Goal: Information Seeking & Learning: Compare options

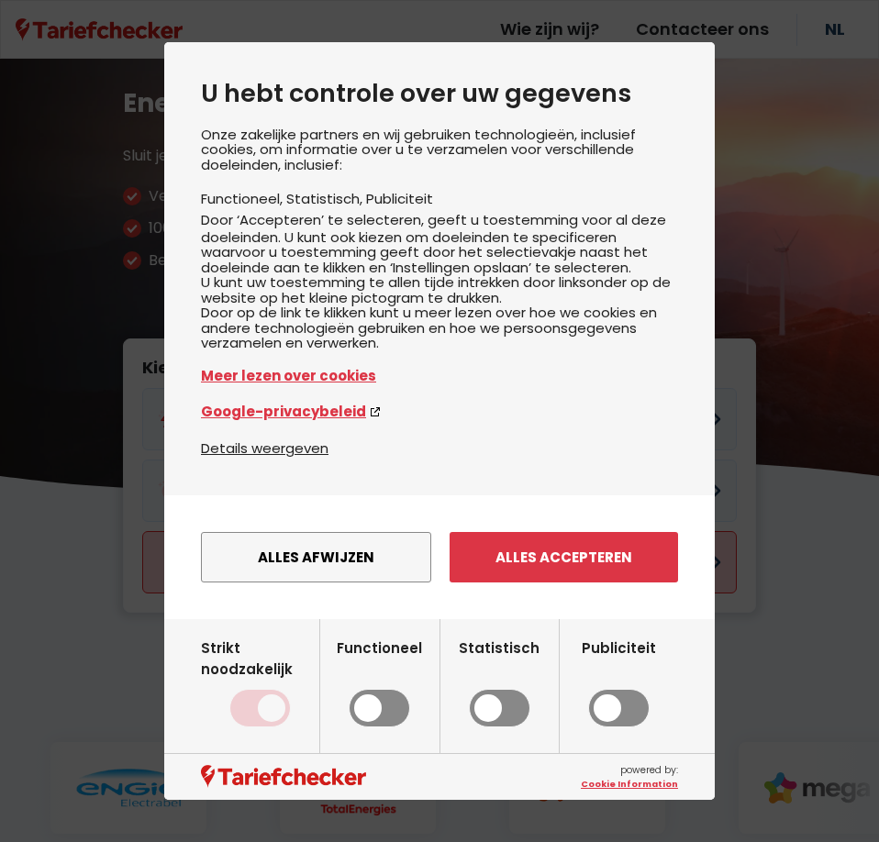
click at [271, 574] on button "Alles afwijzen" at bounding box center [316, 557] width 230 height 50
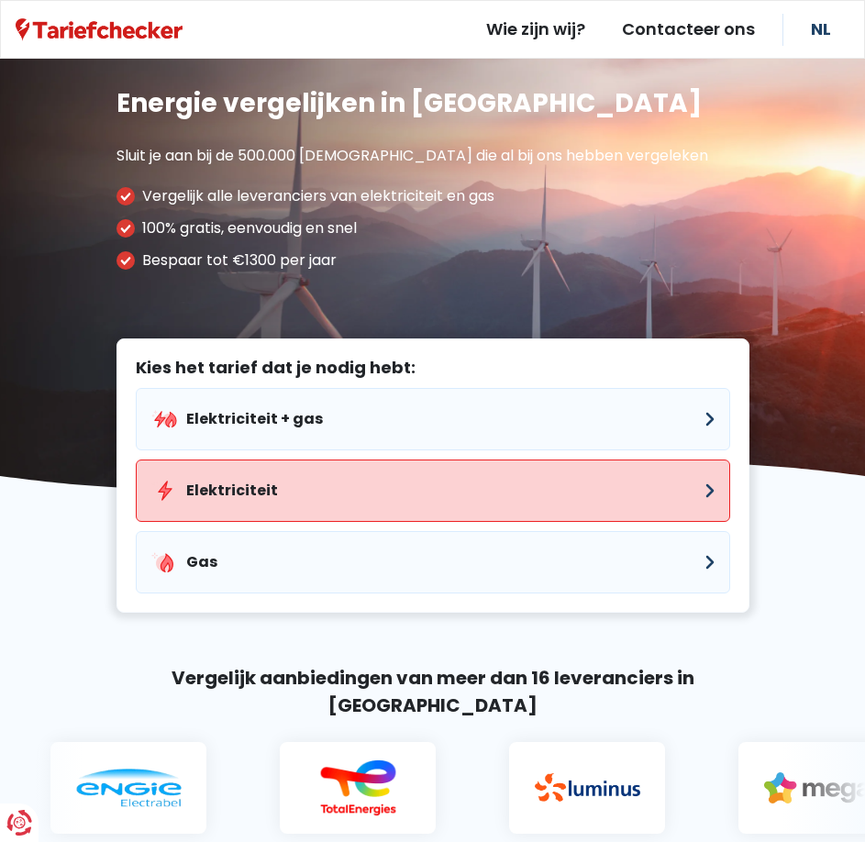
click at [243, 484] on button "Elektriciteit" at bounding box center [433, 491] width 595 height 62
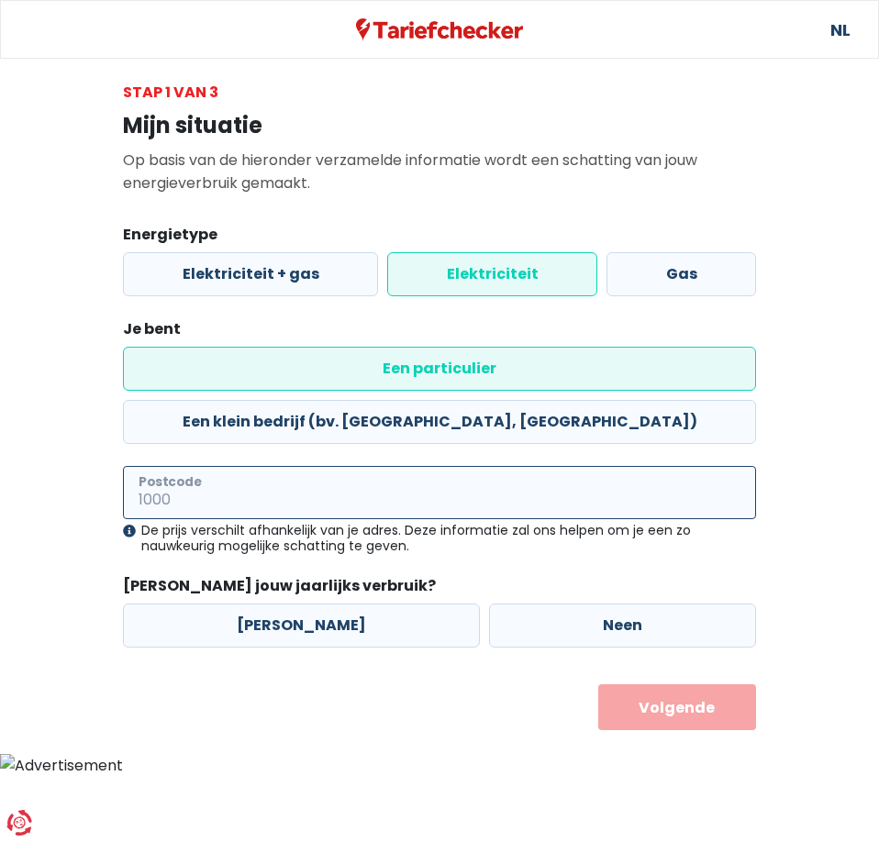
click at [224, 466] on input "Postcode" at bounding box center [439, 492] width 633 height 53
type input "3545"
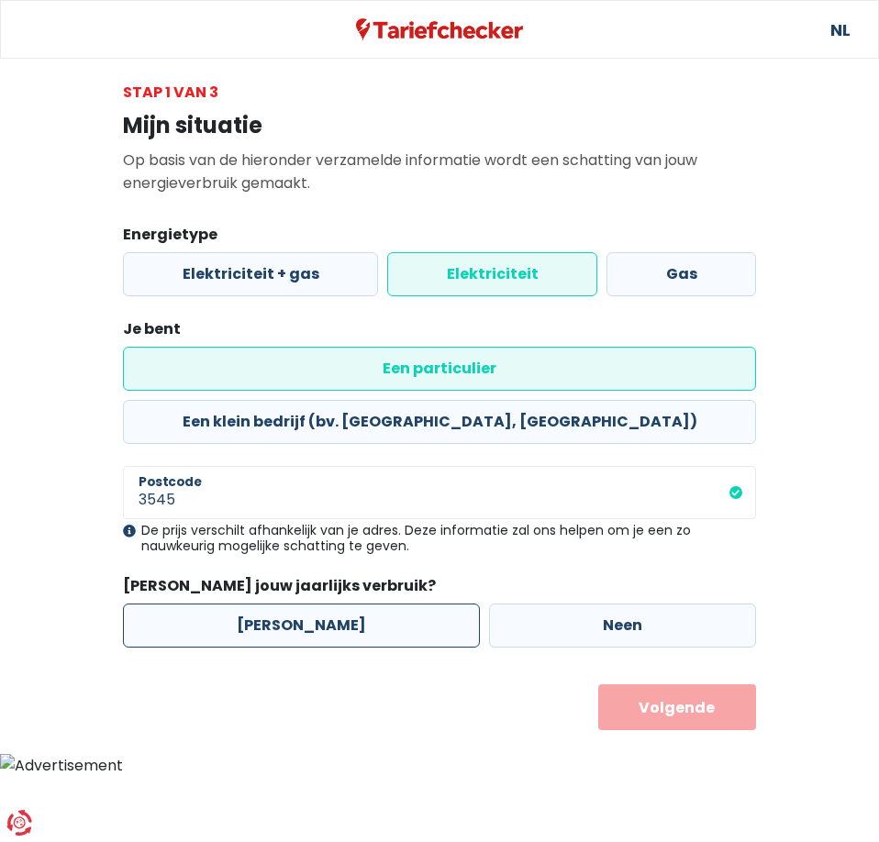
click at [328, 604] on label "[PERSON_NAME]" at bounding box center [301, 626] width 357 height 44
click at [328, 604] on input "[PERSON_NAME]" at bounding box center [301, 626] width 357 height 44
radio input "true"
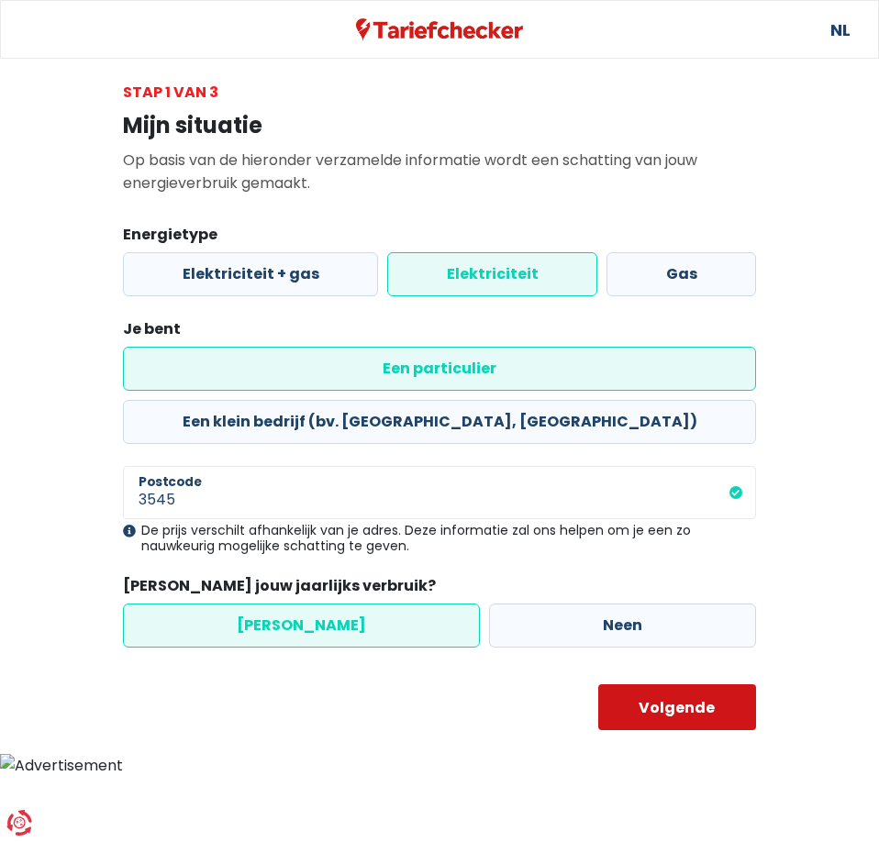
click at [668, 685] on button "Volgende" at bounding box center [677, 708] width 159 height 46
select select
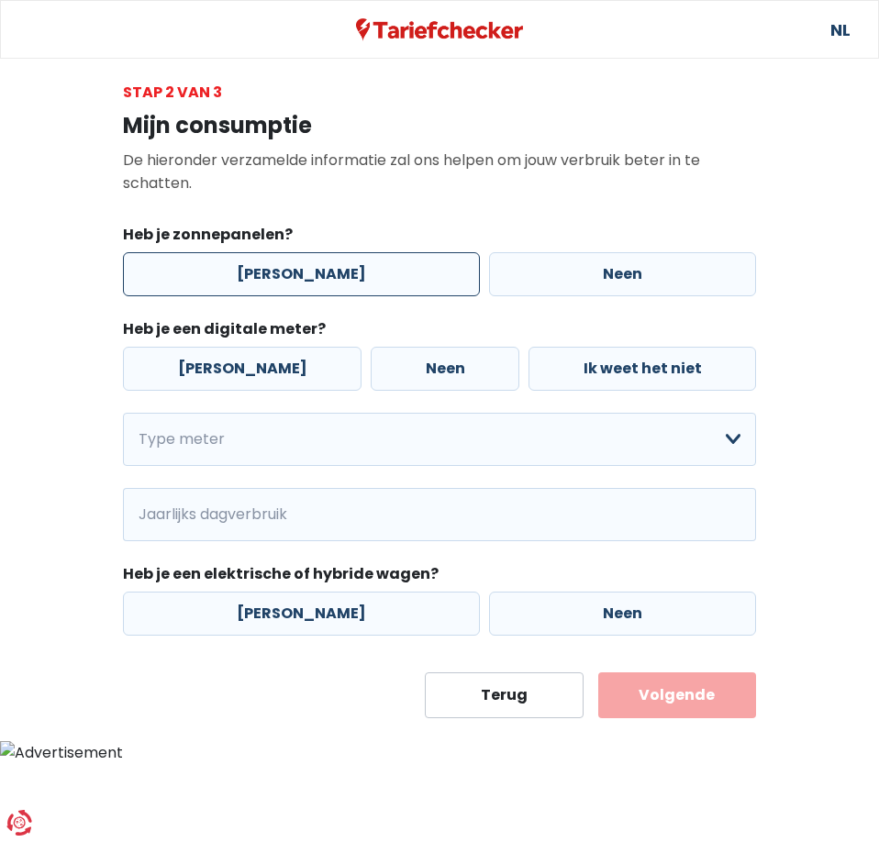
click at [282, 273] on label "[PERSON_NAME]" at bounding box center [301, 274] width 357 height 44
click at [282, 273] on input "[PERSON_NAME]" at bounding box center [301, 274] width 357 height 44
radio input "true"
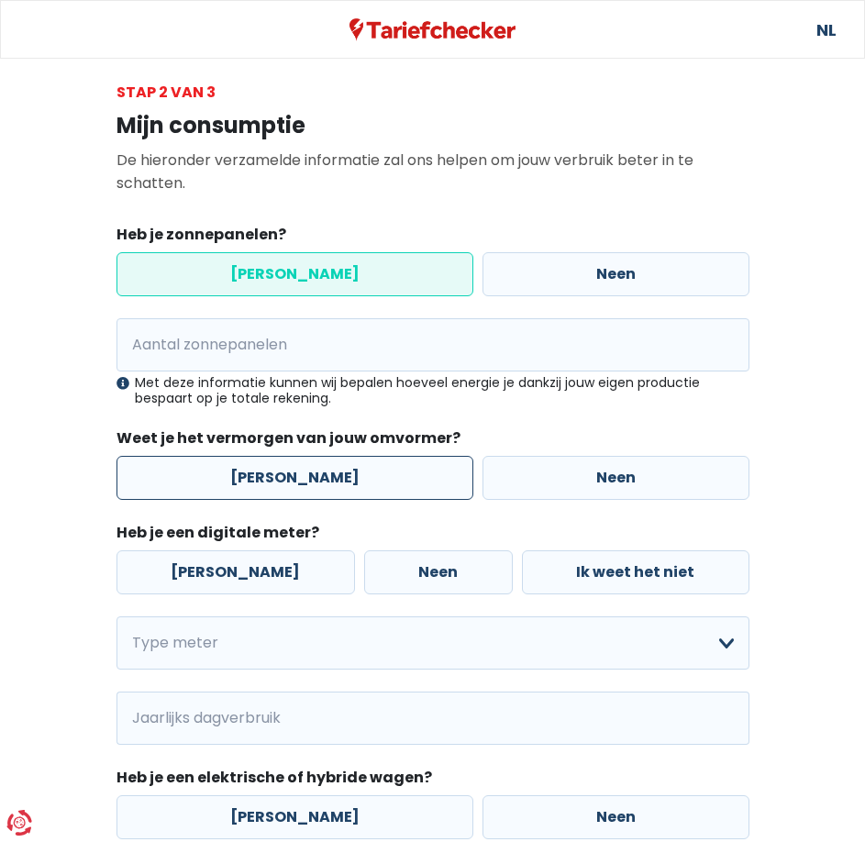
click at [267, 479] on label "[PERSON_NAME]" at bounding box center [295, 478] width 357 height 44
click at [267, 479] on input "[PERSON_NAME]" at bounding box center [295, 478] width 357 height 44
radio input "true"
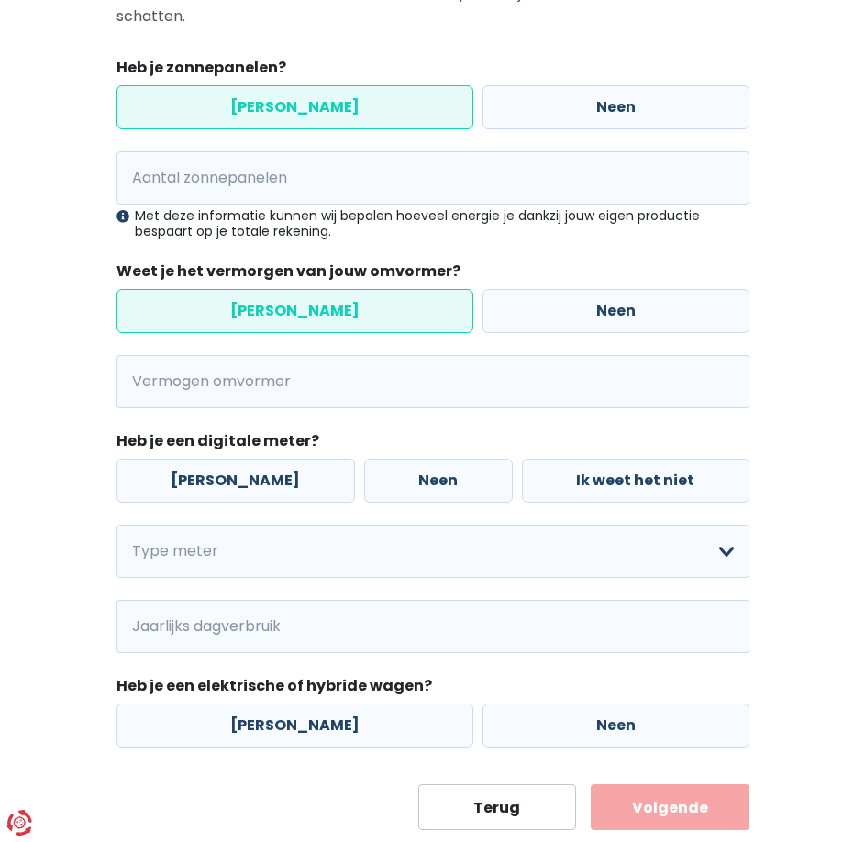
scroll to position [184, 0]
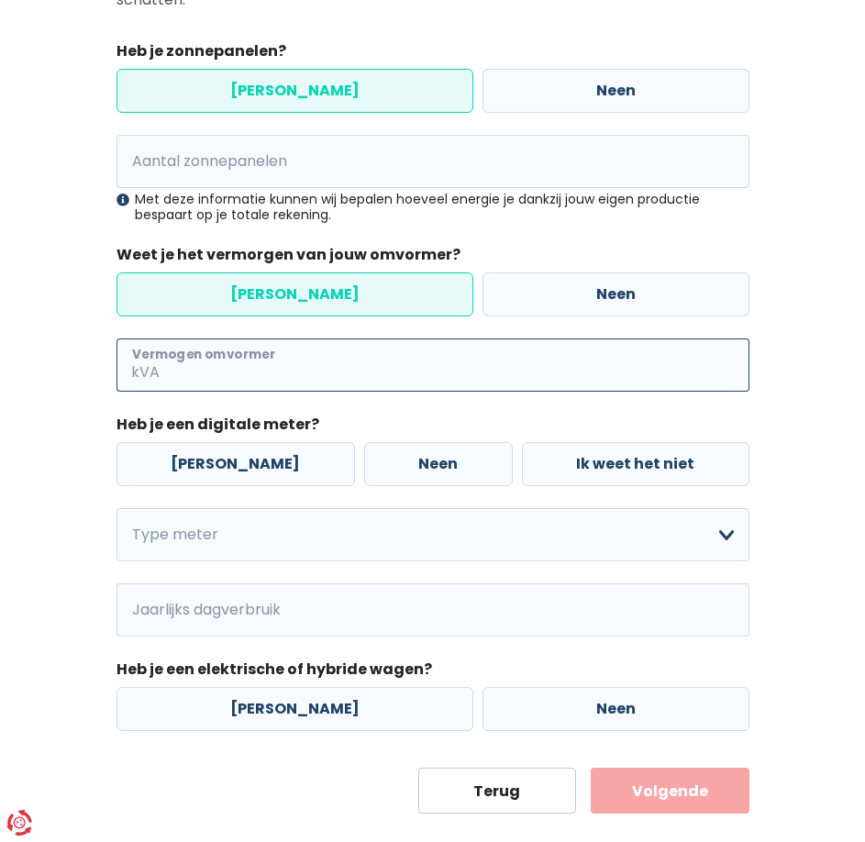
click at [197, 360] on input "Vermogen omvormer" at bounding box center [456, 365] width 586 height 53
type input "6"
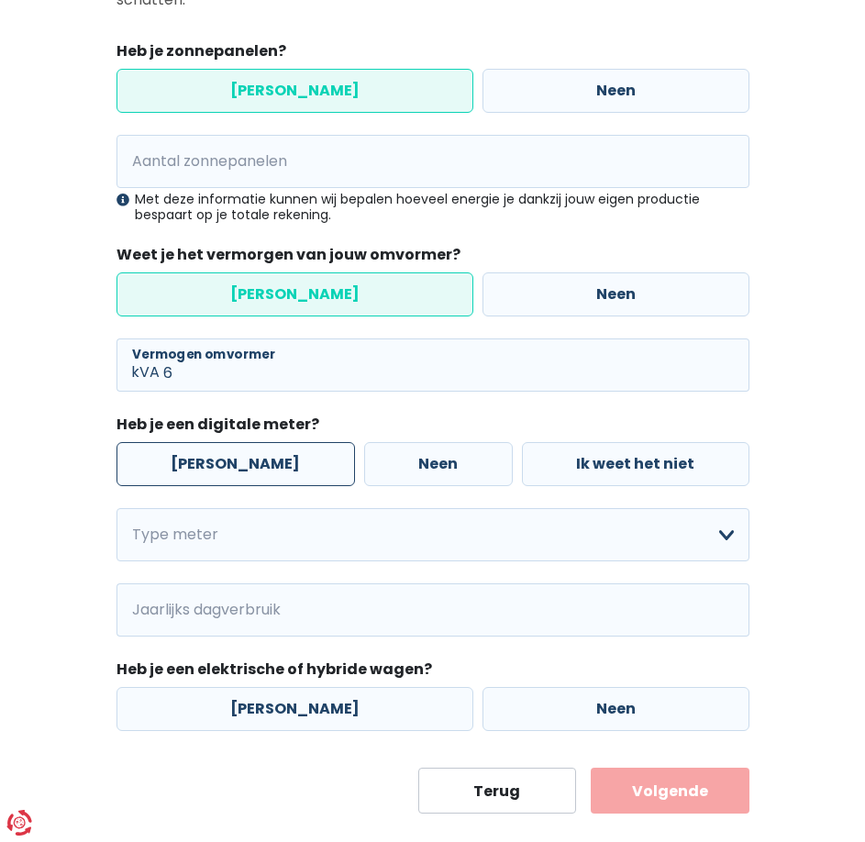
click at [237, 472] on label "[PERSON_NAME]" at bounding box center [236, 464] width 239 height 44
click at [237, 472] on input "[PERSON_NAME]" at bounding box center [236, 464] width 239 height 44
radio input "true"
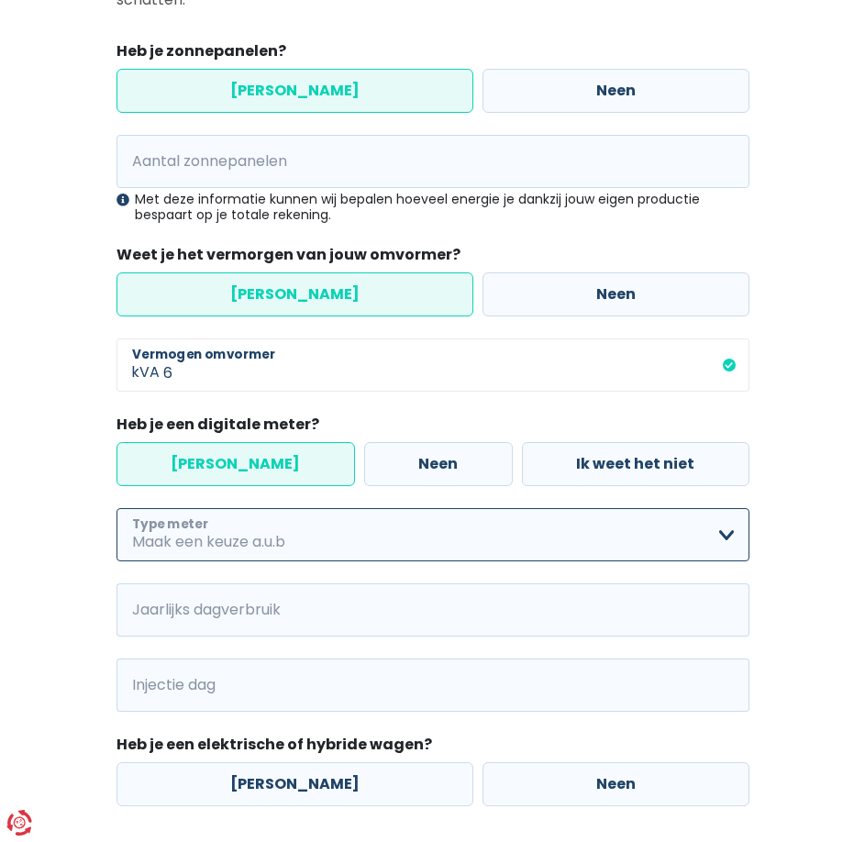
click at [275, 550] on select "Enkelvoudig Tweevoudig Enkelvoudig + uitsluitend nachttarief Tweevoudig + uitsl…" at bounding box center [433, 534] width 633 height 53
select select "day_single_rate"
click at [117, 508] on select "Enkelvoudig Tweevoudig Enkelvoudig + uitsluitend nachttarief Tweevoudig + uitsl…" at bounding box center [433, 534] width 633 height 53
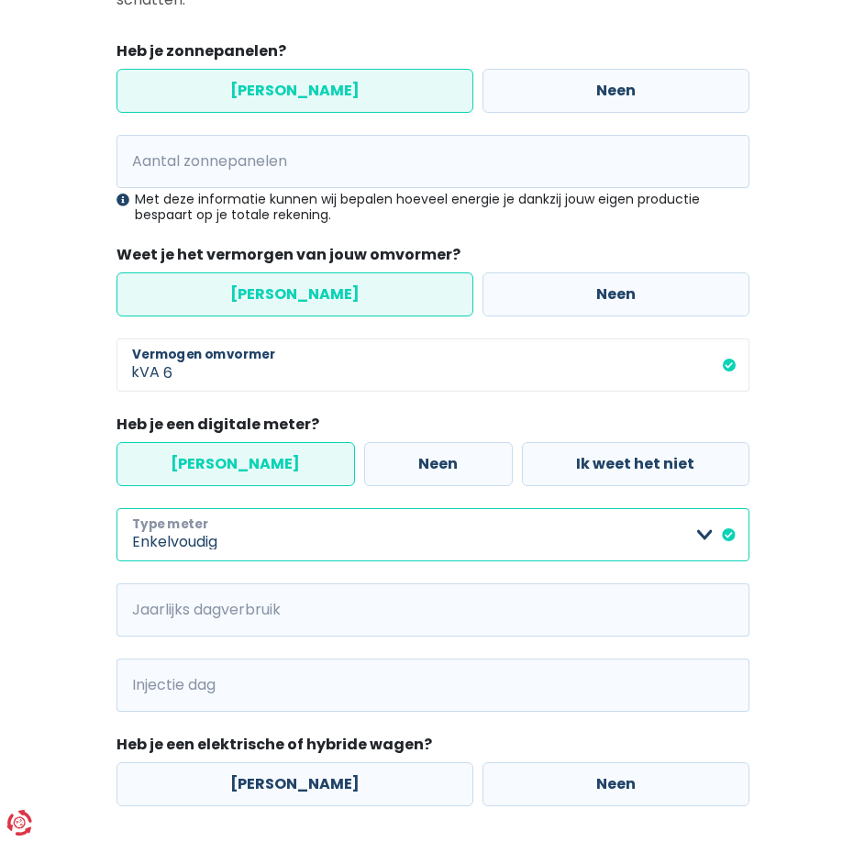
scroll to position [275, 0]
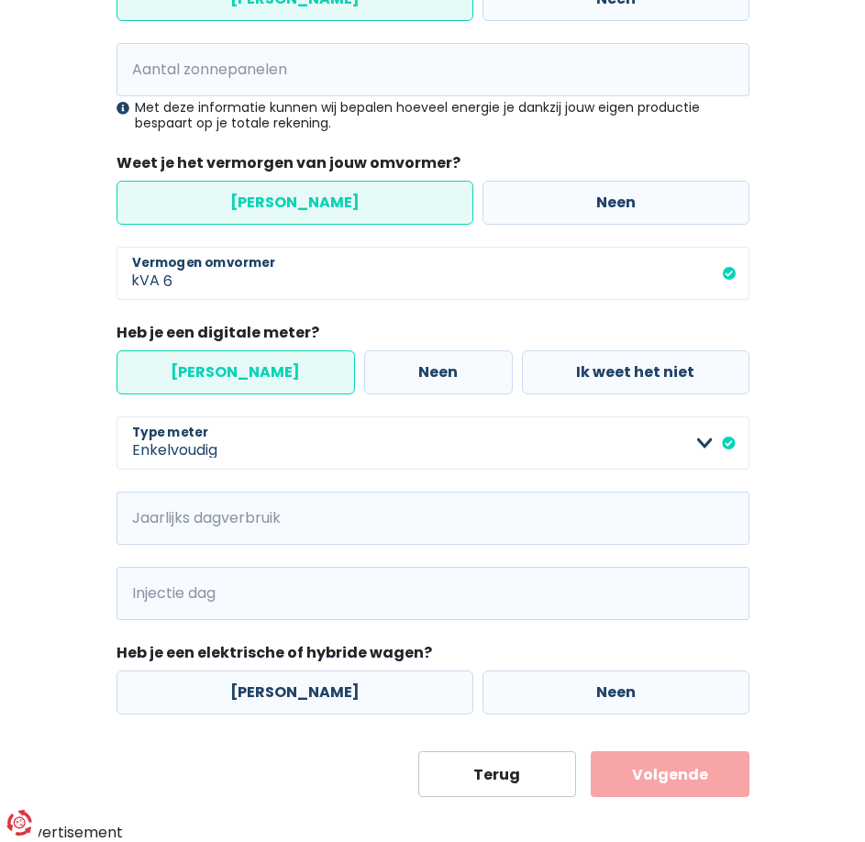
click at [148, 521] on span "kWh" at bounding box center [142, 518] width 50 height 53
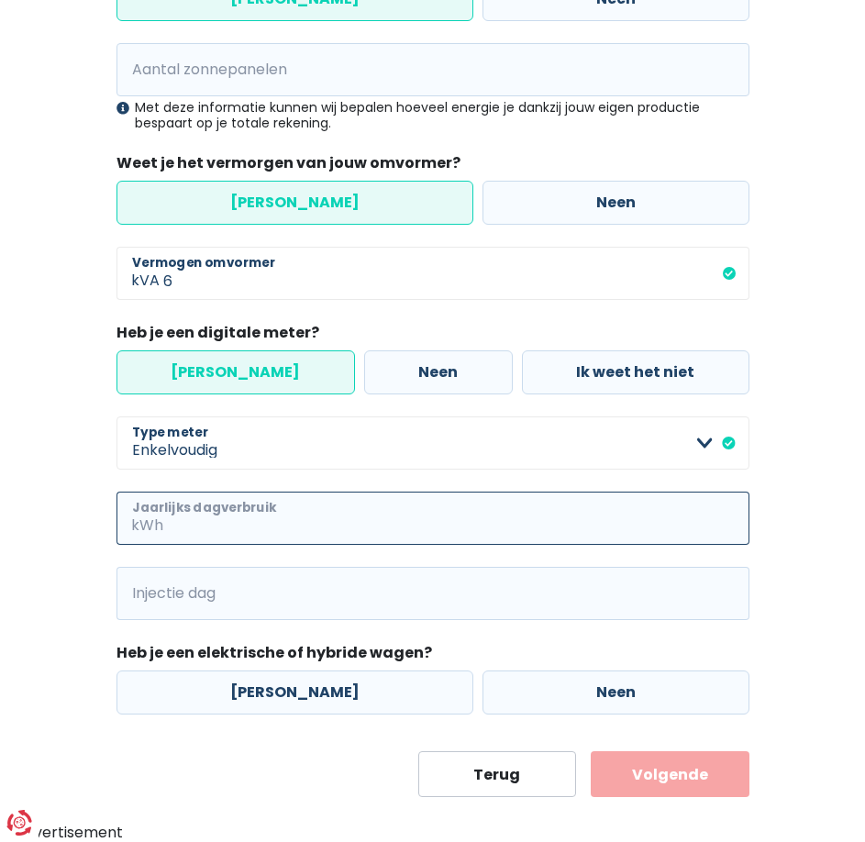
click at [284, 518] on input "Jaarlijks dagverbruik" at bounding box center [458, 518] width 583 height 53
type input "6150"
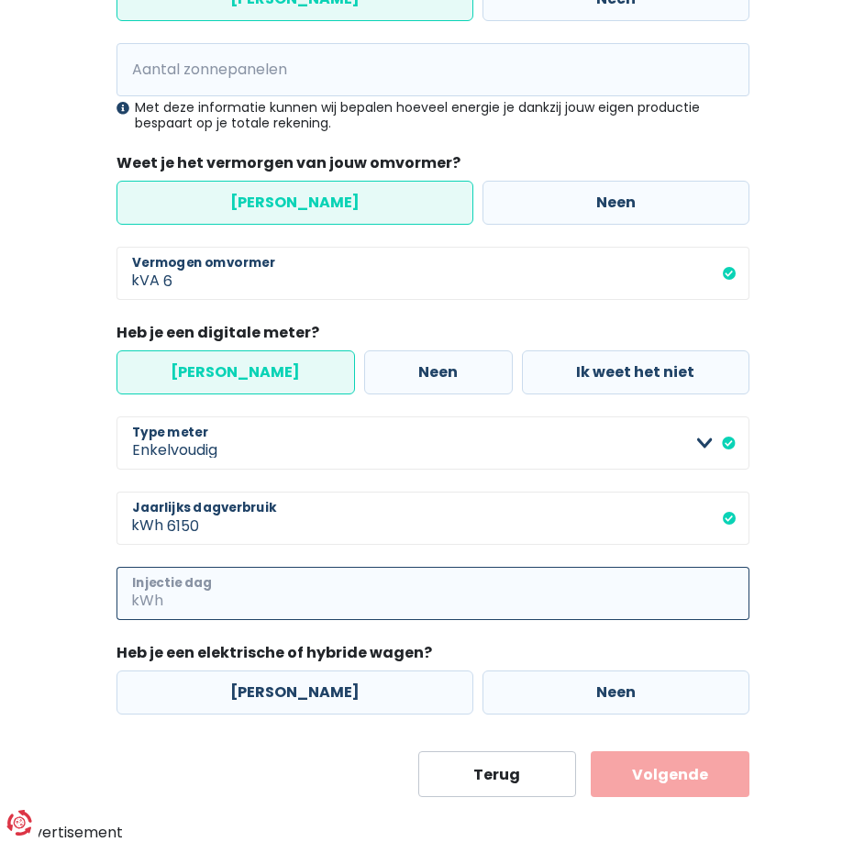
click at [261, 595] on input "Injectie dag" at bounding box center [458, 593] width 583 height 53
type input "6500"
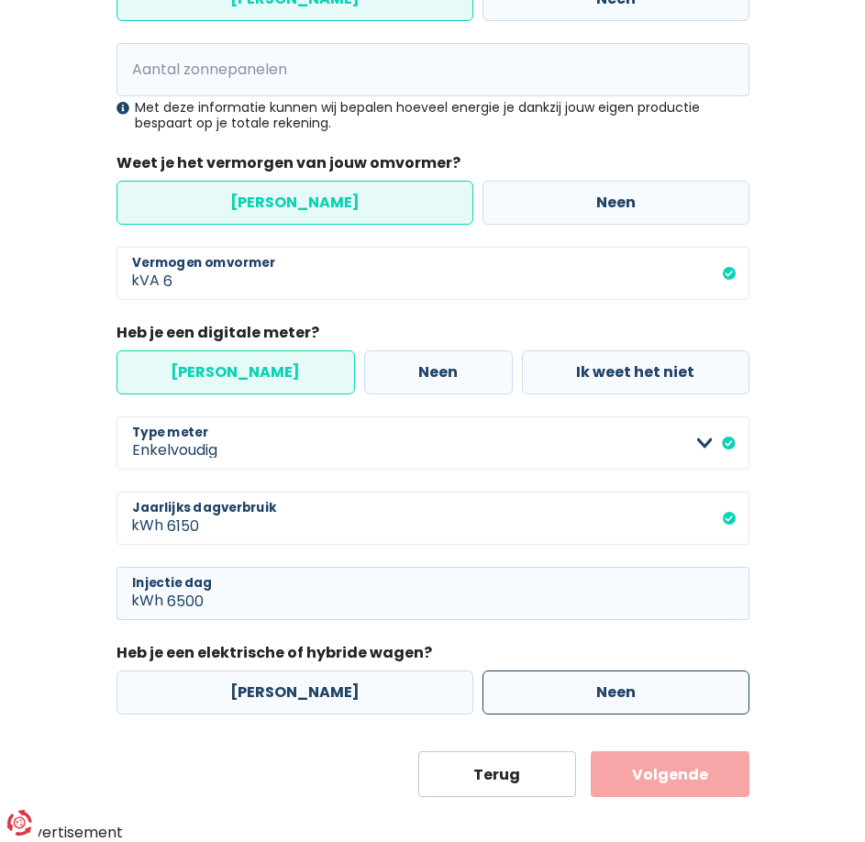
click at [573, 688] on label "Neen" at bounding box center [616, 693] width 267 height 44
click at [573, 688] on input "Neen" at bounding box center [616, 693] width 267 height 44
radio input "true"
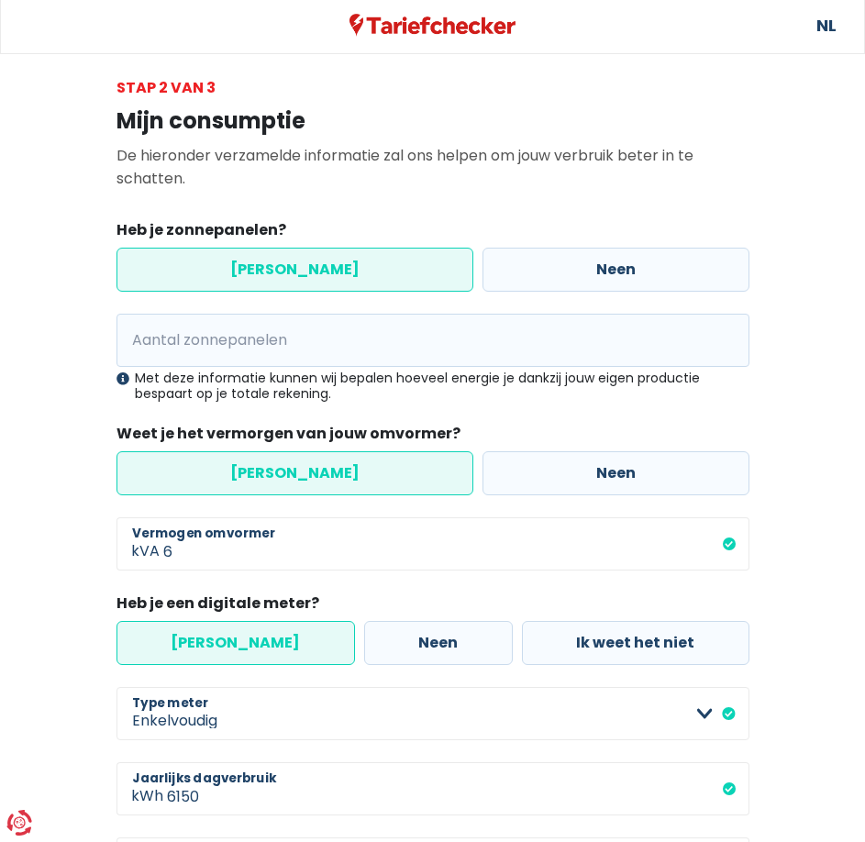
scroll to position [0, 0]
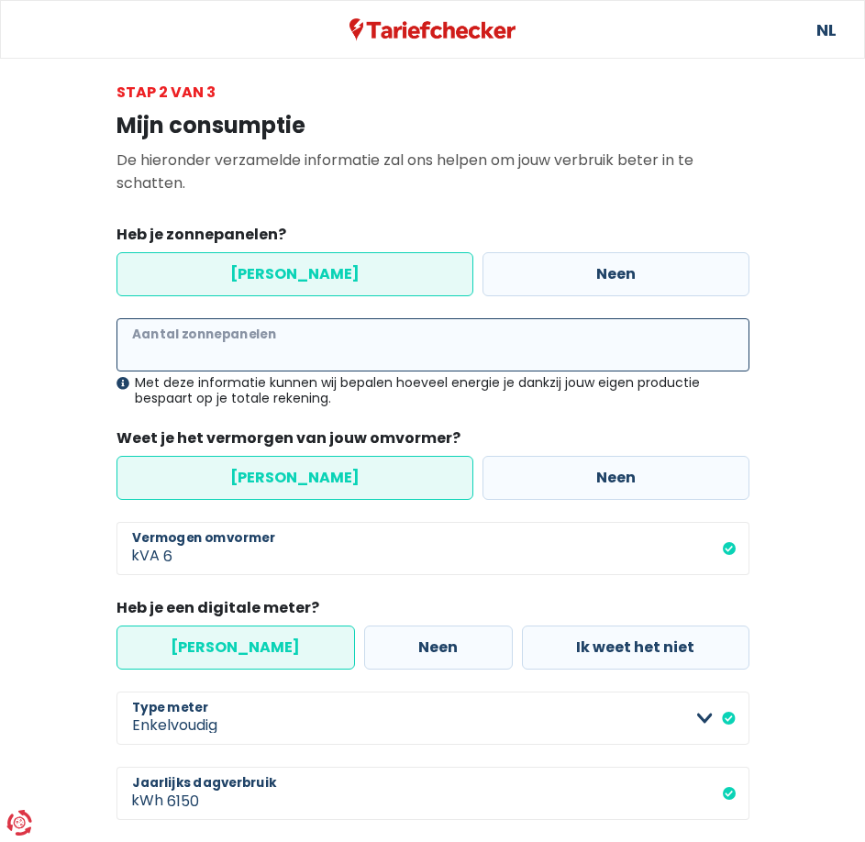
click at [399, 350] on input "Aantal zonnepanelen" at bounding box center [433, 344] width 633 height 53
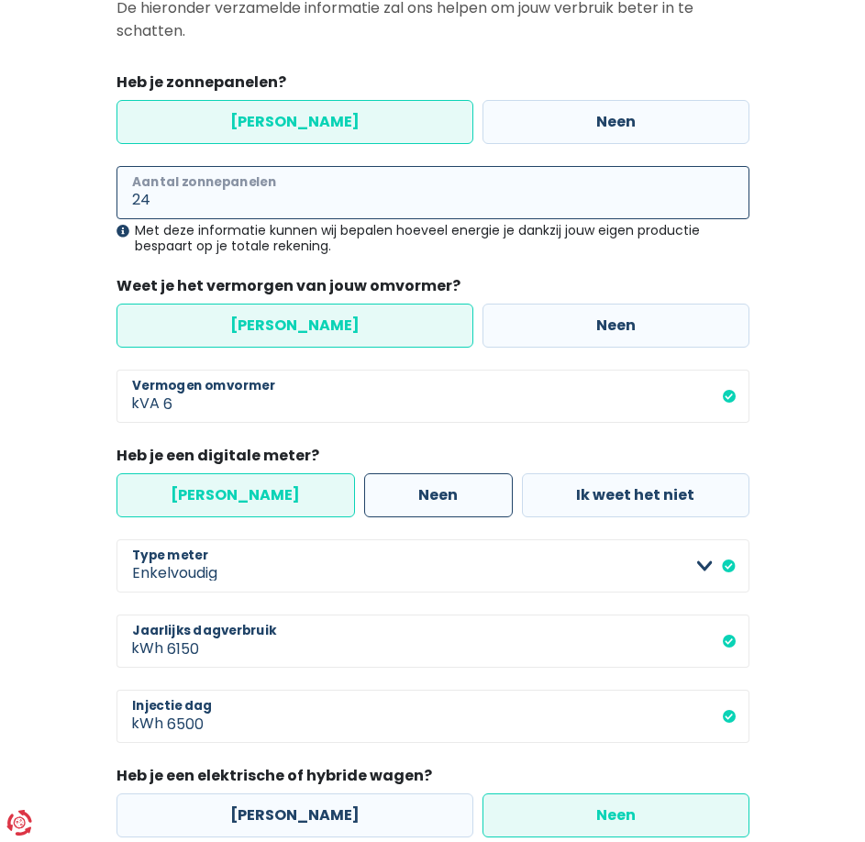
scroll to position [275, 0]
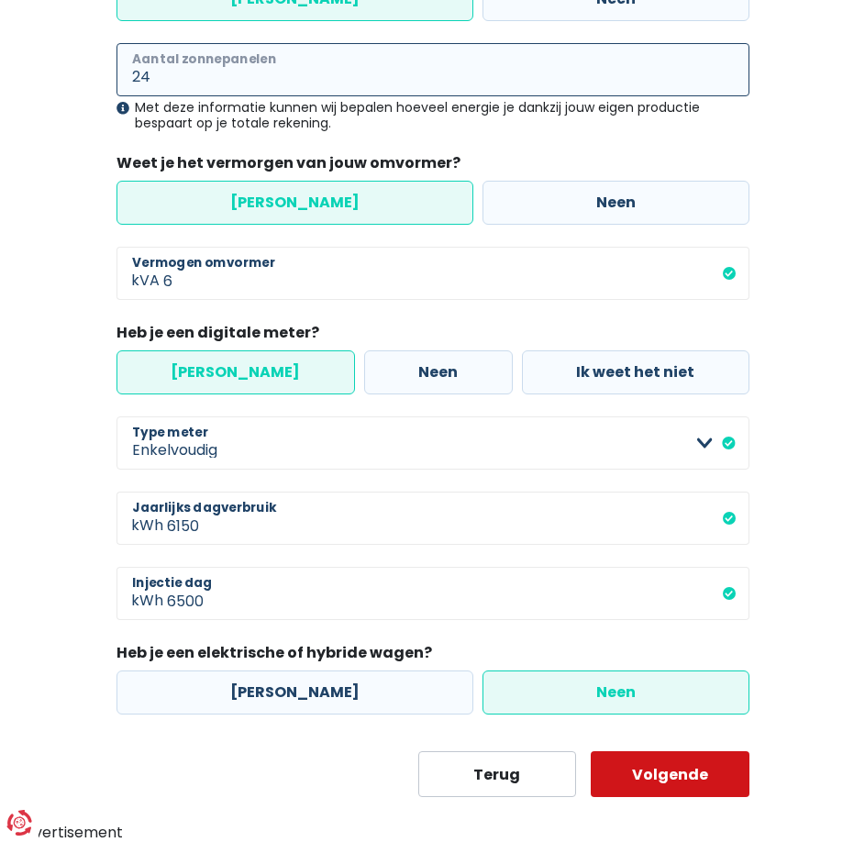
type input "24"
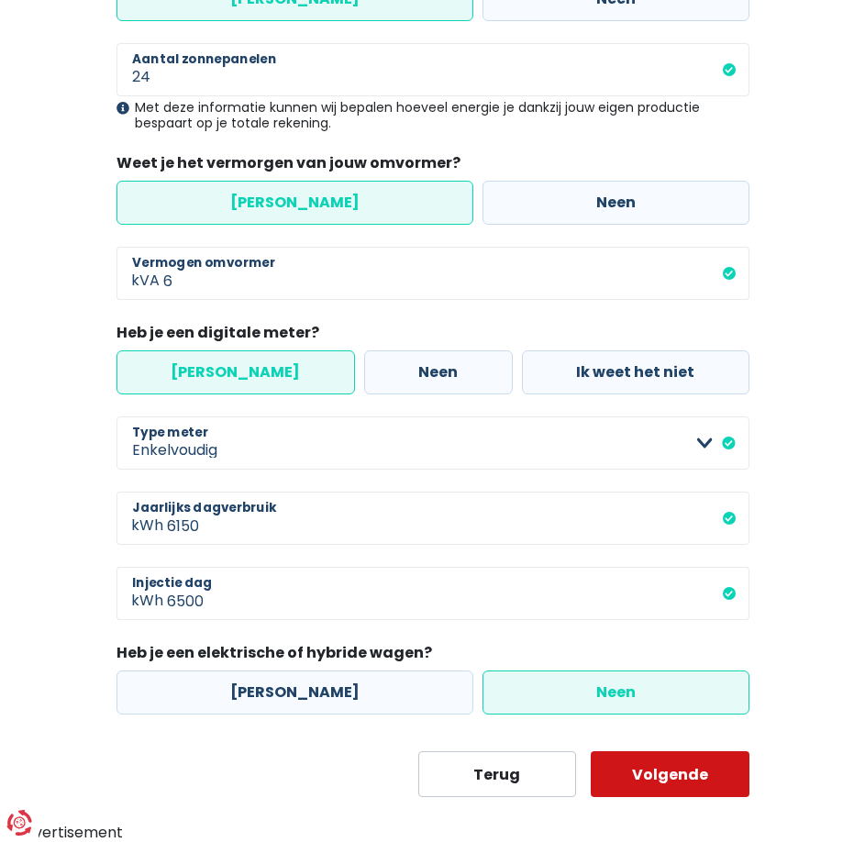
click at [642, 780] on button "Volgende" at bounding box center [670, 775] width 159 height 46
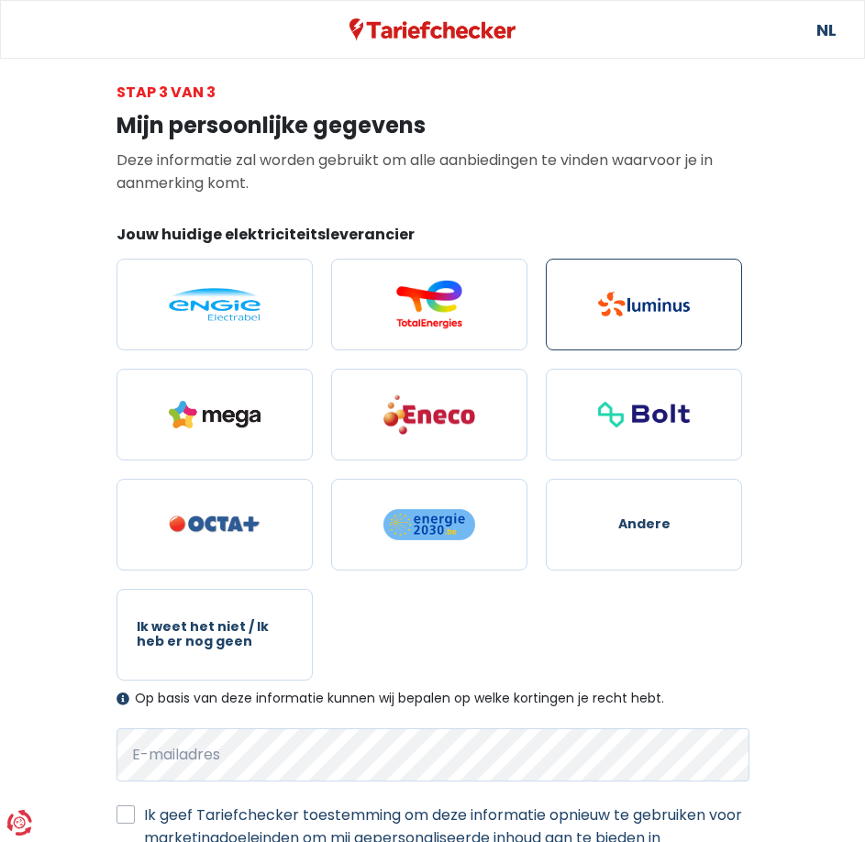
click at [665, 300] on img at bounding box center [644, 304] width 92 height 25
click at [665, 300] on input "radio" at bounding box center [644, 305] width 196 height 92
radio input "true"
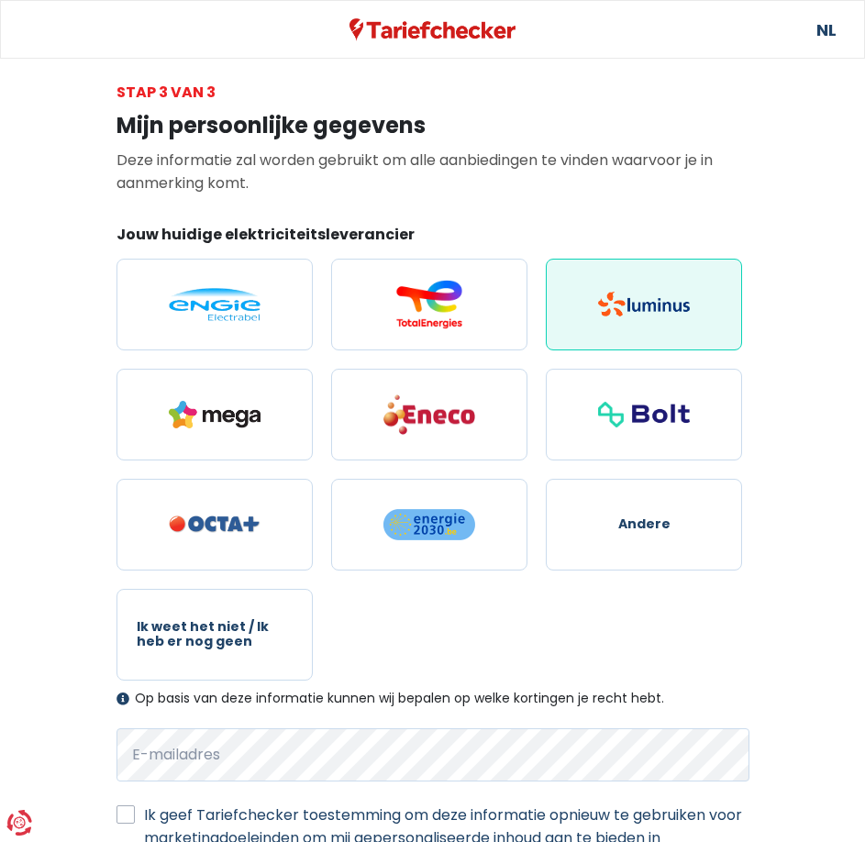
scroll to position [158, 0]
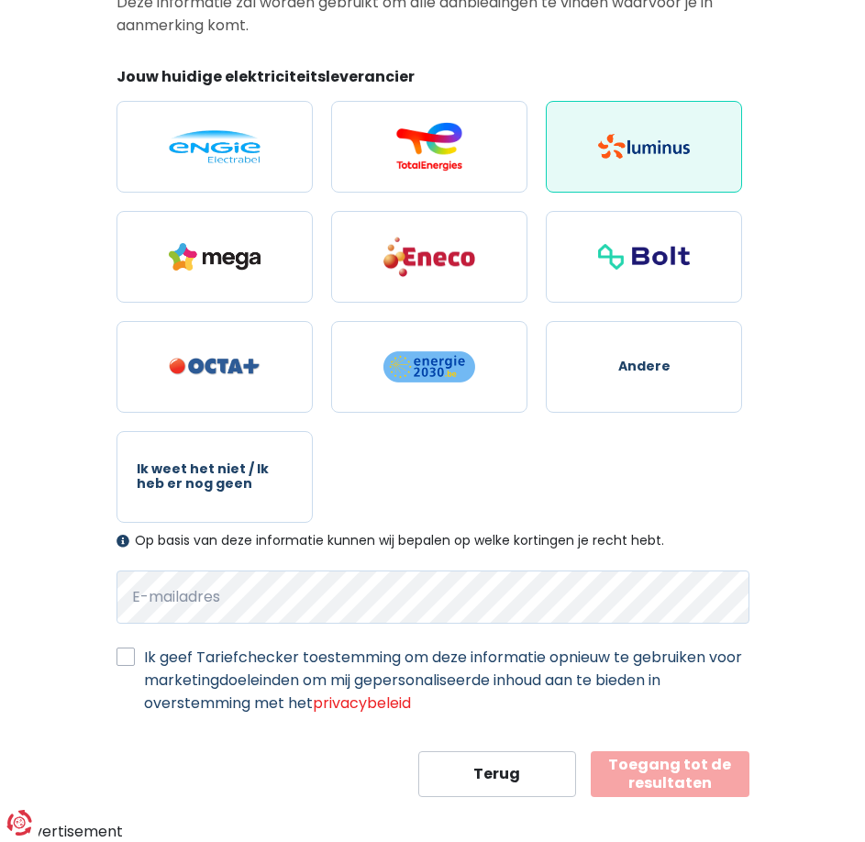
click at [144, 663] on label "Ik geef Tariefchecker toestemming om deze informatie opnieuw te gebruiken voor …" at bounding box center [447, 680] width 606 height 69
click at [129, 663] on input "Ik geef Tariefchecker toestemming om deze informatie opnieuw te gebruiken voor …" at bounding box center [126, 655] width 18 height 18
click at [135, 665] on div "Ik geef Tariefchecker toestemming om deze informatie opnieuw te gebruiken voor …" at bounding box center [433, 680] width 633 height 69
click at [144, 654] on label "Ik geef Tariefchecker toestemming om deze informatie opnieuw te gebruiken voor …" at bounding box center [447, 680] width 606 height 69
click at [119, 654] on input "Ik geef Tariefchecker toestemming om deze informatie opnieuw te gebruiken voor …" at bounding box center [126, 655] width 18 height 18
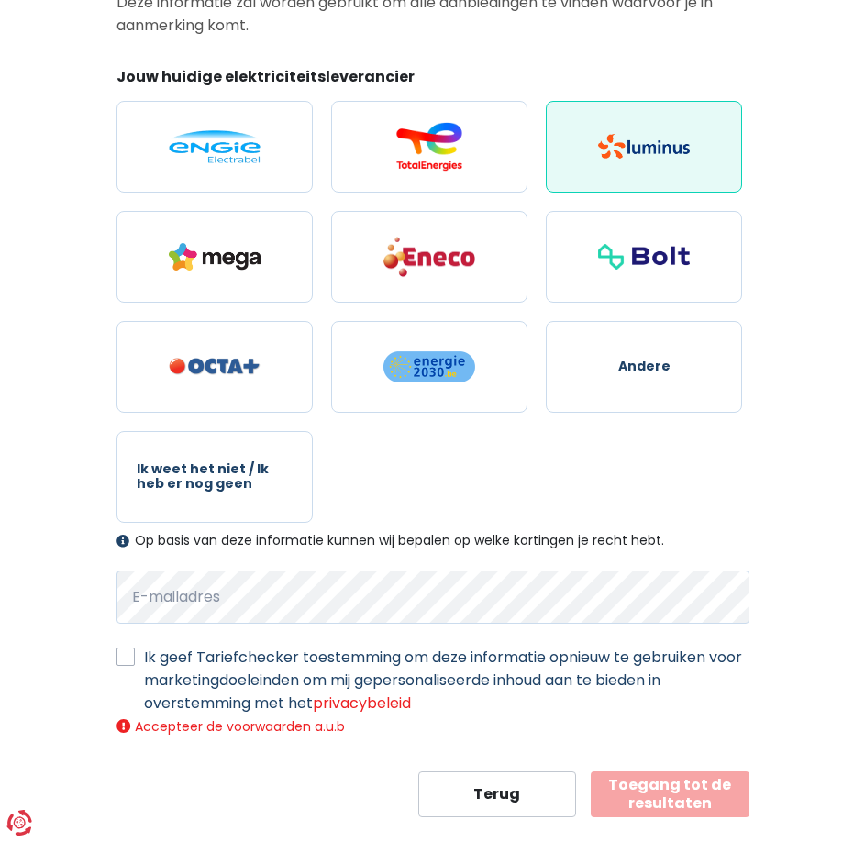
click at [144, 658] on label "Ik geef Tariefchecker toestemming om deze informatie opnieuw te gebruiken voor …" at bounding box center [447, 680] width 606 height 69
click at [122, 658] on input "Ik geef Tariefchecker toestemming om deze informatie opnieuw te gebruiken voor …" at bounding box center [126, 655] width 18 height 18
checkbox input "true"
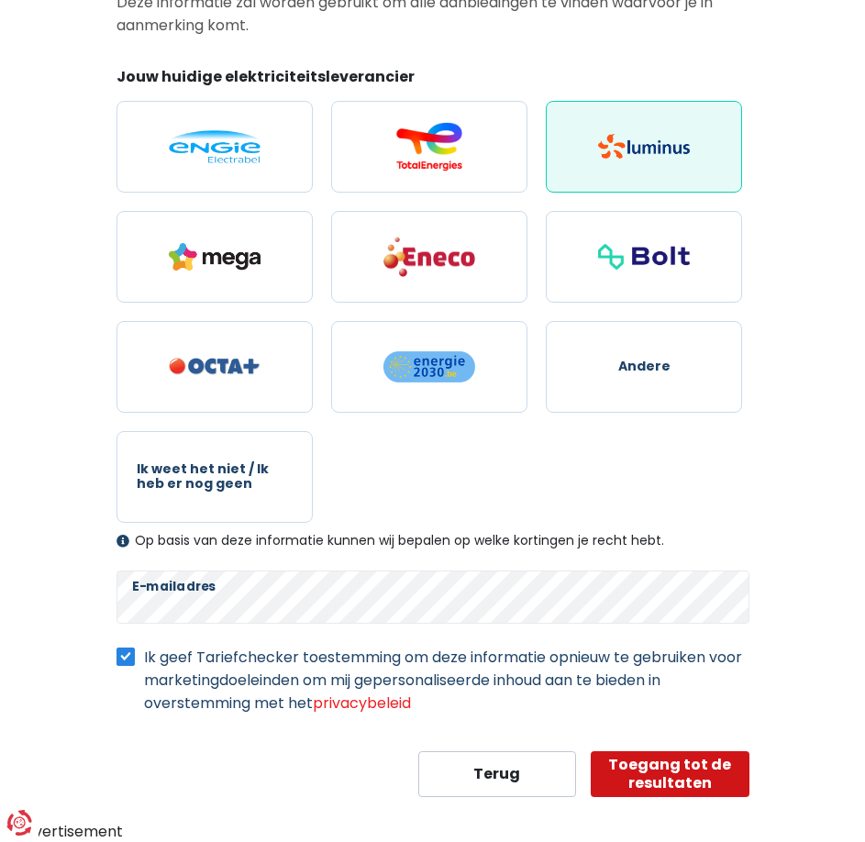
click at [682, 777] on button "Toegang tot de resultaten" at bounding box center [670, 775] width 159 height 46
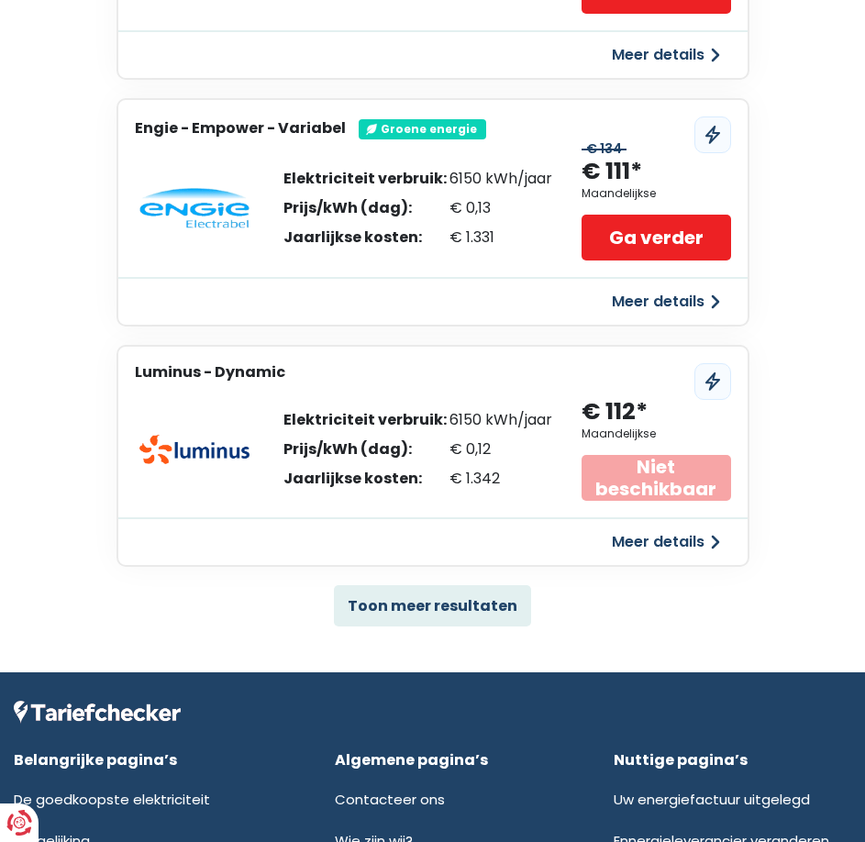
scroll to position [1107, 0]
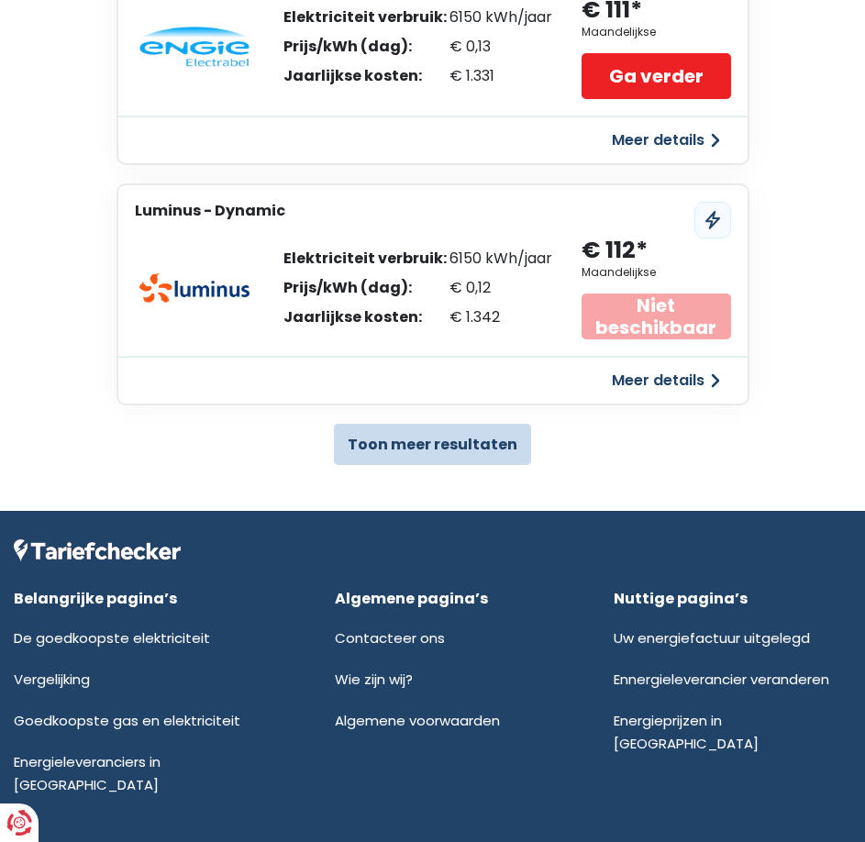
click at [389, 447] on button "Toon meer resultaten" at bounding box center [432, 444] width 197 height 41
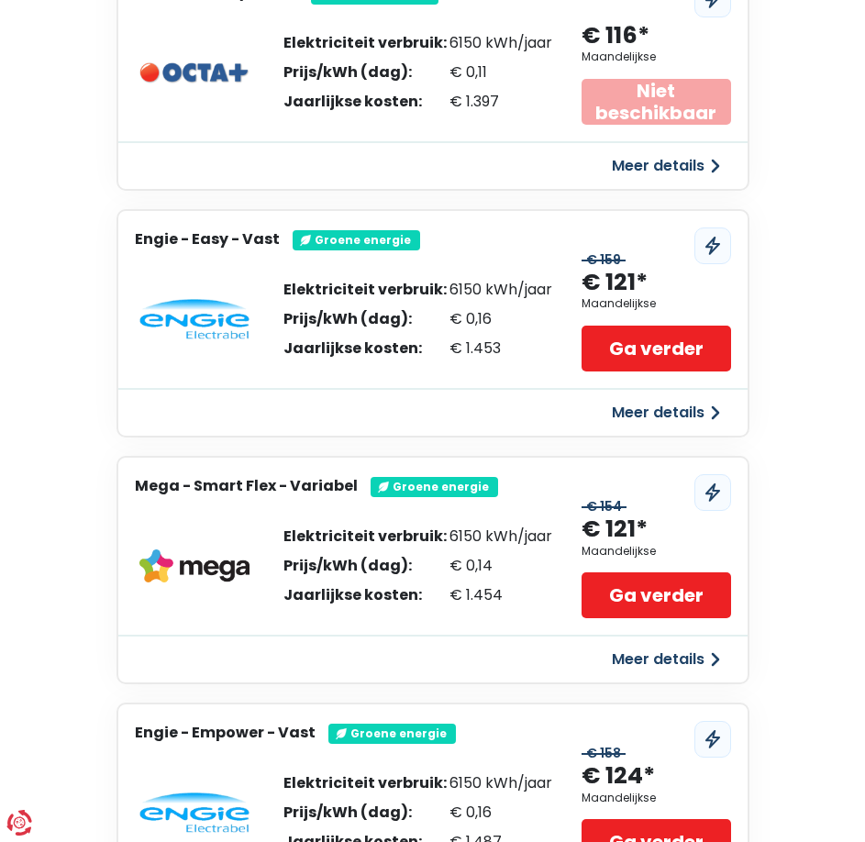
scroll to position [1657, 0]
